Goal: Book appointment/travel/reservation

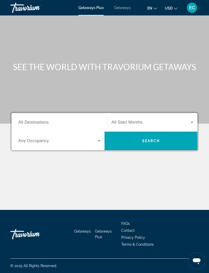
click at [125, 10] on span "Getaways" at bounding box center [122, 8] width 17 height 4
click at [36, 124] on span "All Destinations" at bounding box center [33, 122] width 30 height 4
click at [36, 124] on input "Destination All Destinations" at bounding box center [59, 123] width 82 height 6
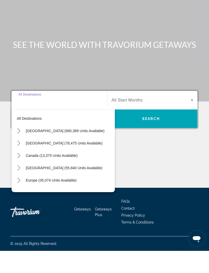
scroll to position [5, 0]
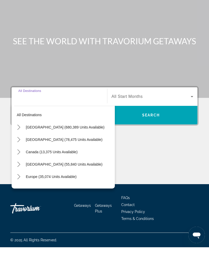
click at [21, 188] on icon "Toggle Caribbean & Atlantic Islands (55,840 units available) submenu" at bounding box center [18, 190] width 5 height 5
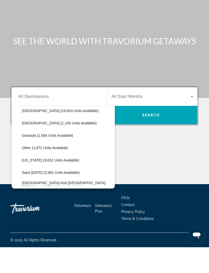
scroll to position [117, 0]
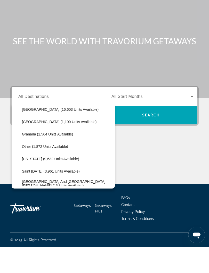
click at [63, 183] on span "[US_STATE] (9,632 units available)" at bounding box center [50, 185] width 57 height 4
type input "**********"
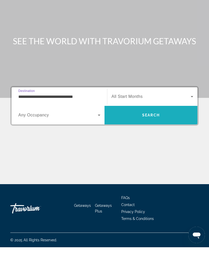
click at [155, 135] on span "Search" at bounding box center [150, 141] width 93 height 12
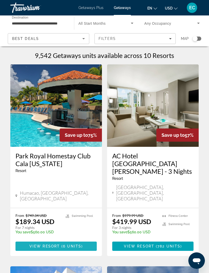
click at [73, 244] on span "6 units" at bounding box center [72, 246] width 18 height 4
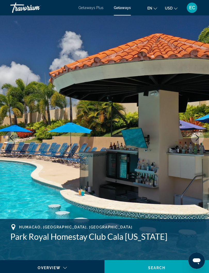
click at [90, 9] on span "Getaways Plus" at bounding box center [90, 8] width 25 height 4
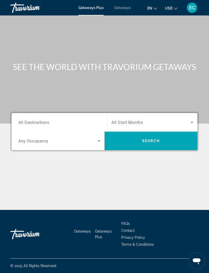
click at [30, 121] on span "All Destinations" at bounding box center [33, 122] width 31 height 5
click at [30, 121] on input "Destination All Destinations" at bounding box center [59, 123] width 82 height 6
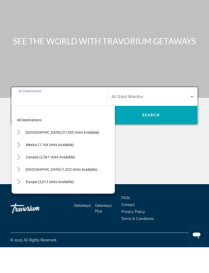
scroll to position [5, 0]
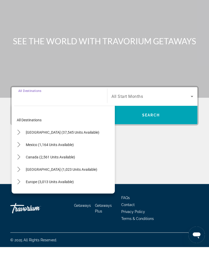
click at [21, 193] on icon "Toggle Caribbean & Atlantic Islands (1,023 units available) submenu" at bounding box center [18, 195] width 5 height 5
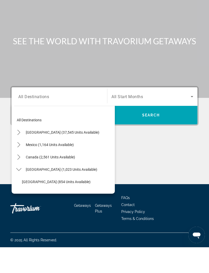
scroll to position [0, 0]
click at [22, 154] on mat-icon "Toggle United States (37,545 units available) submenu" at bounding box center [18, 158] width 9 height 9
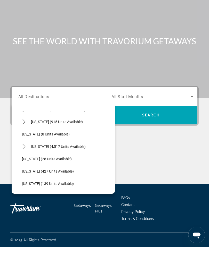
scroll to position [67, 0]
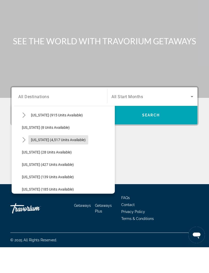
click at [72, 164] on span "[US_STATE] (4,517 units available)" at bounding box center [58, 166] width 55 height 4
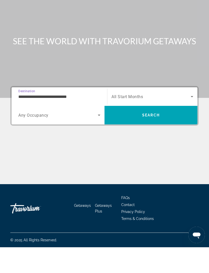
click at [67, 120] on input "**********" at bounding box center [59, 123] width 82 height 6
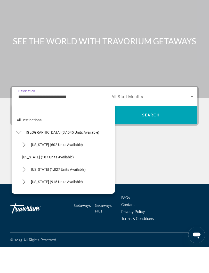
scroll to position [55, 0]
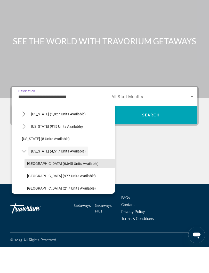
click at [88, 187] on span "[GEOGRAPHIC_DATA] (6,640 units available)" at bounding box center [62, 189] width 71 height 4
type input "**********"
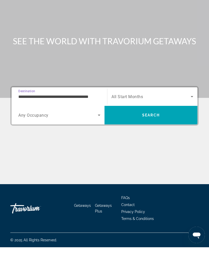
click at [155, 139] on span "Search" at bounding box center [151, 141] width 18 height 4
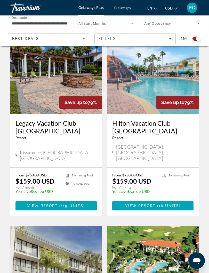
scroll to position [517, 0]
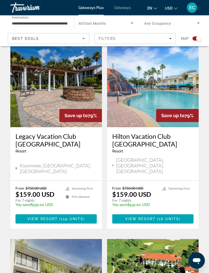
click at [125, 10] on span "Getaways" at bounding box center [122, 8] width 17 height 4
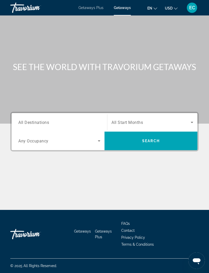
click at [21, 124] on span "All Destinations" at bounding box center [33, 122] width 31 height 5
click at [21, 124] on input "Destination All Destinations" at bounding box center [59, 123] width 82 height 6
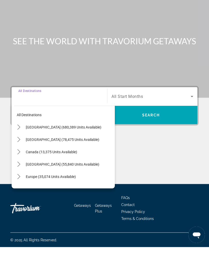
scroll to position [5, 0]
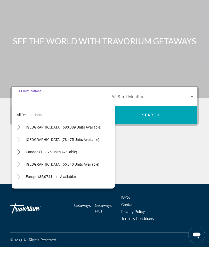
click at [21, 151] on icon "Toggle United States (680,389 units available) submenu" at bounding box center [18, 153] width 5 height 5
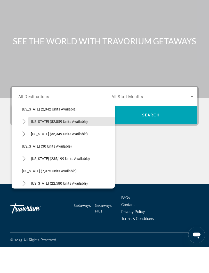
scroll to position [43, 0]
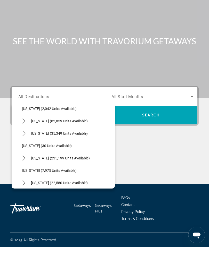
click at [25, 182] on icon "Toggle Florida (235,199 units available) submenu" at bounding box center [23, 184] width 5 height 5
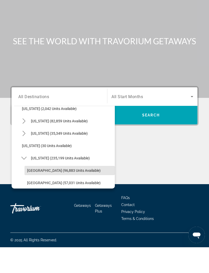
click at [47, 194] on span "[GEOGRAPHIC_DATA] (96,883 units available)" at bounding box center [63, 196] width 73 height 4
type input "**********"
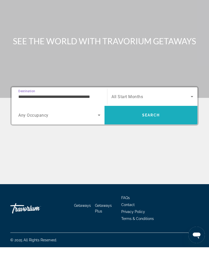
click at [168, 135] on span "Search" at bounding box center [150, 141] width 93 height 12
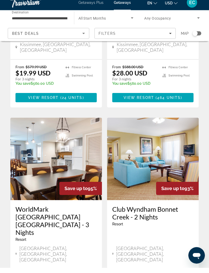
scroll to position [551, 0]
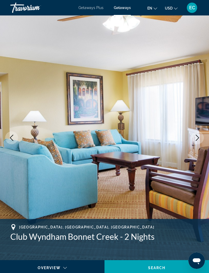
click at [88, 9] on span "Getaways Plus" at bounding box center [90, 8] width 25 height 4
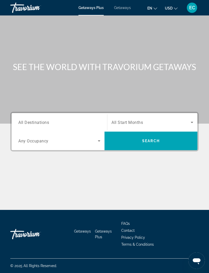
click at [128, 8] on span "Getaways" at bounding box center [122, 8] width 17 height 4
click at [31, 123] on span "All Destinations" at bounding box center [33, 122] width 31 height 5
click at [31, 123] on input "Destination All Destinations" at bounding box center [59, 123] width 82 height 6
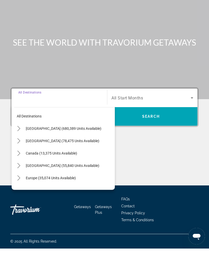
scroll to position [5, 0]
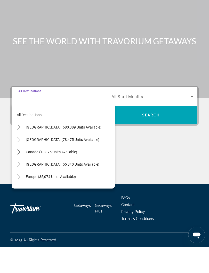
click at [21, 188] on icon "Toggle Caribbean & Atlantic Islands (55,840 units available) submenu" at bounding box center [18, 190] width 5 height 5
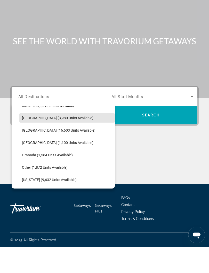
scroll to position [102, 0]
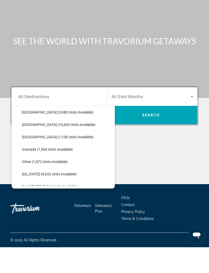
click at [54, 198] on span "[US_STATE] (9,632 units available)" at bounding box center [49, 200] width 55 height 4
type input "**********"
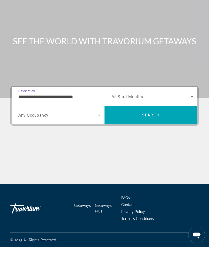
click at [163, 135] on span "Search" at bounding box center [150, 141] width 93 height 12
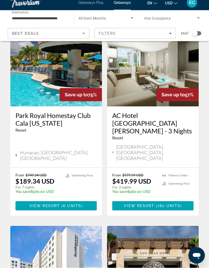
click at [56, 209] on span "View Resort" at bounding box center [44, 211] width 30 height 4
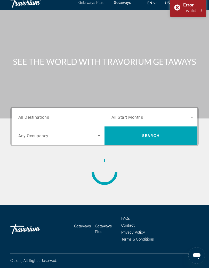
scroll to position [5, 0]
